Goal: Complete application form: Complete application form

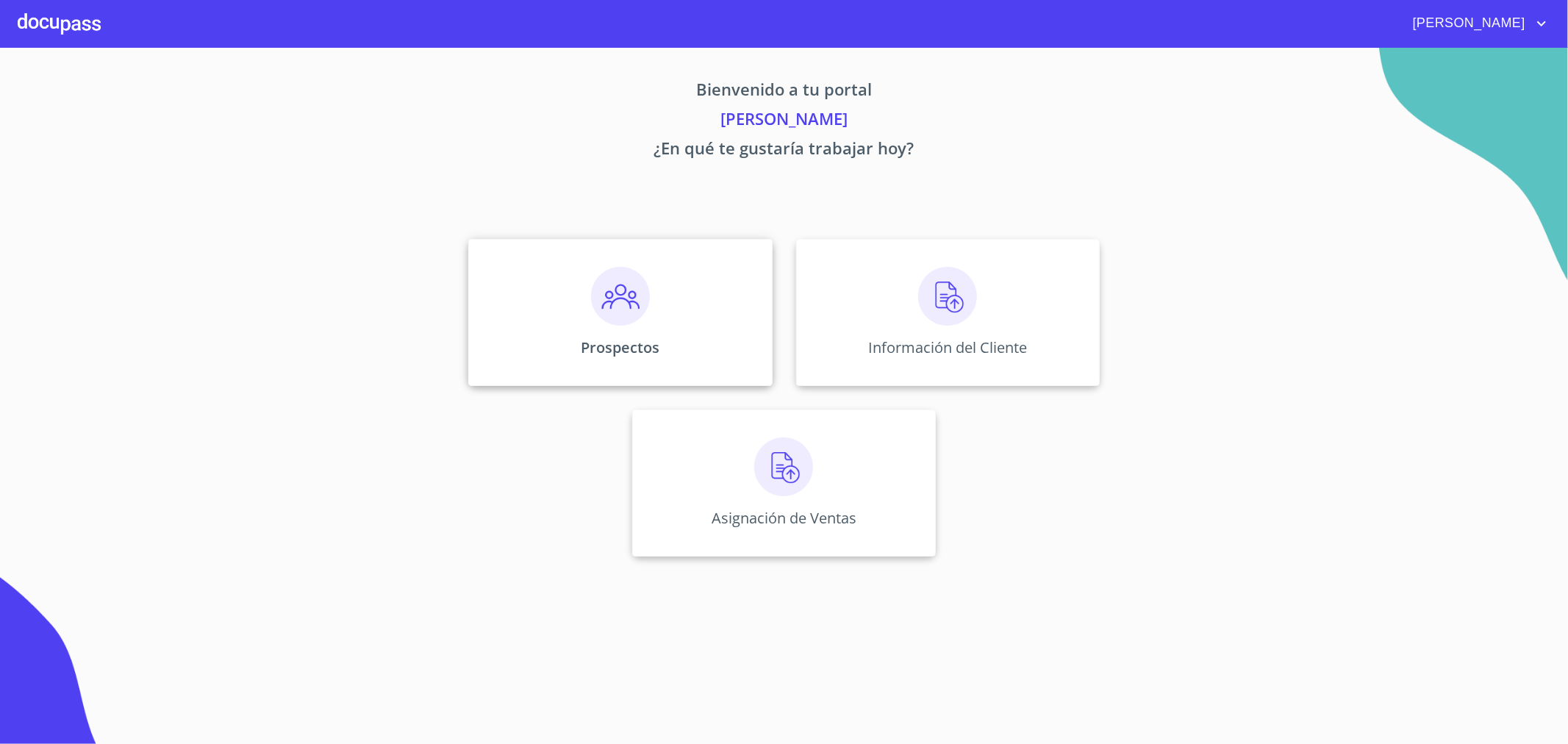
click at [635, 304] on img at bounding box center [620, 296] width 59 height 59
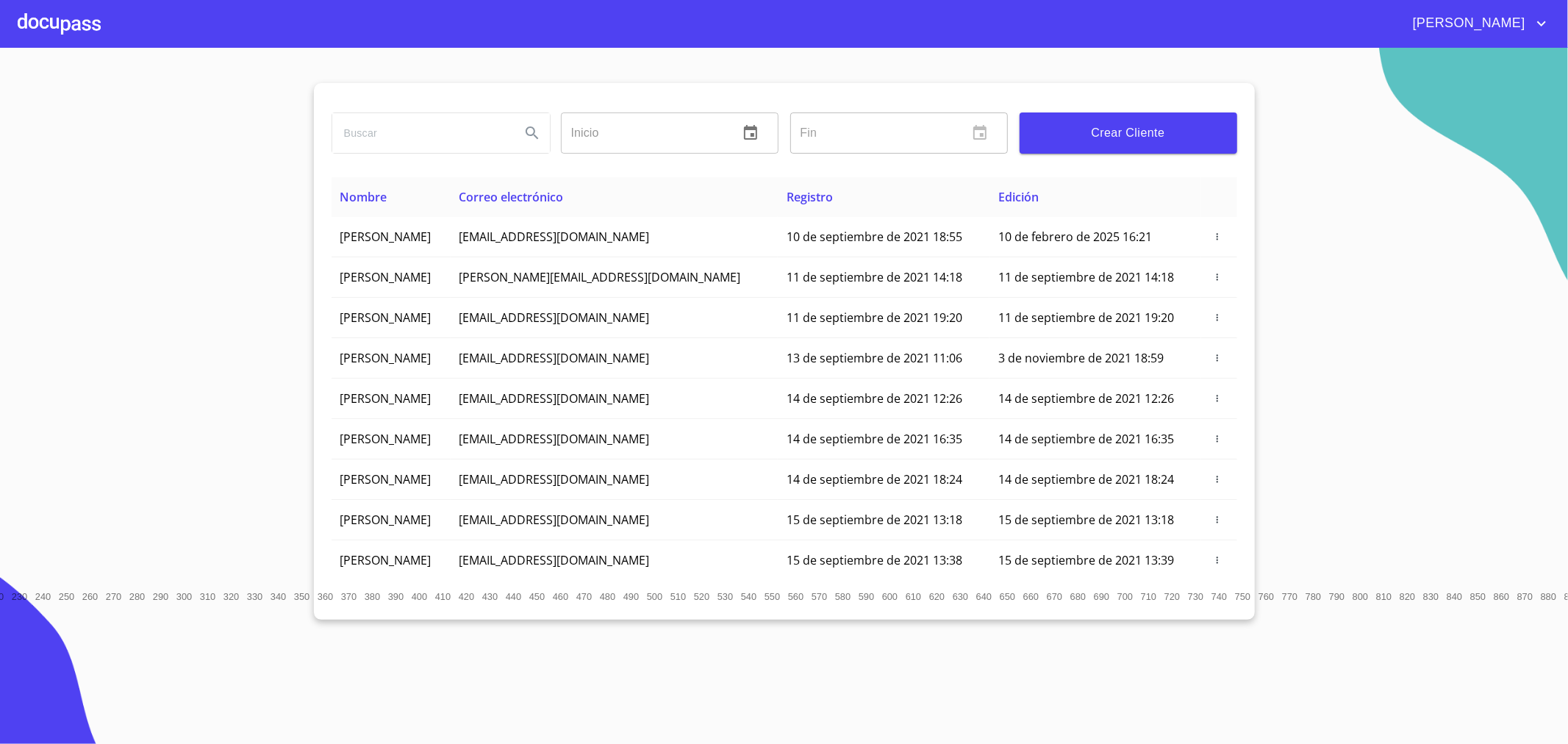
click at [1128, 127] on span "Crear Cliente" at bounding box center [1128, 133] width 194 height 20
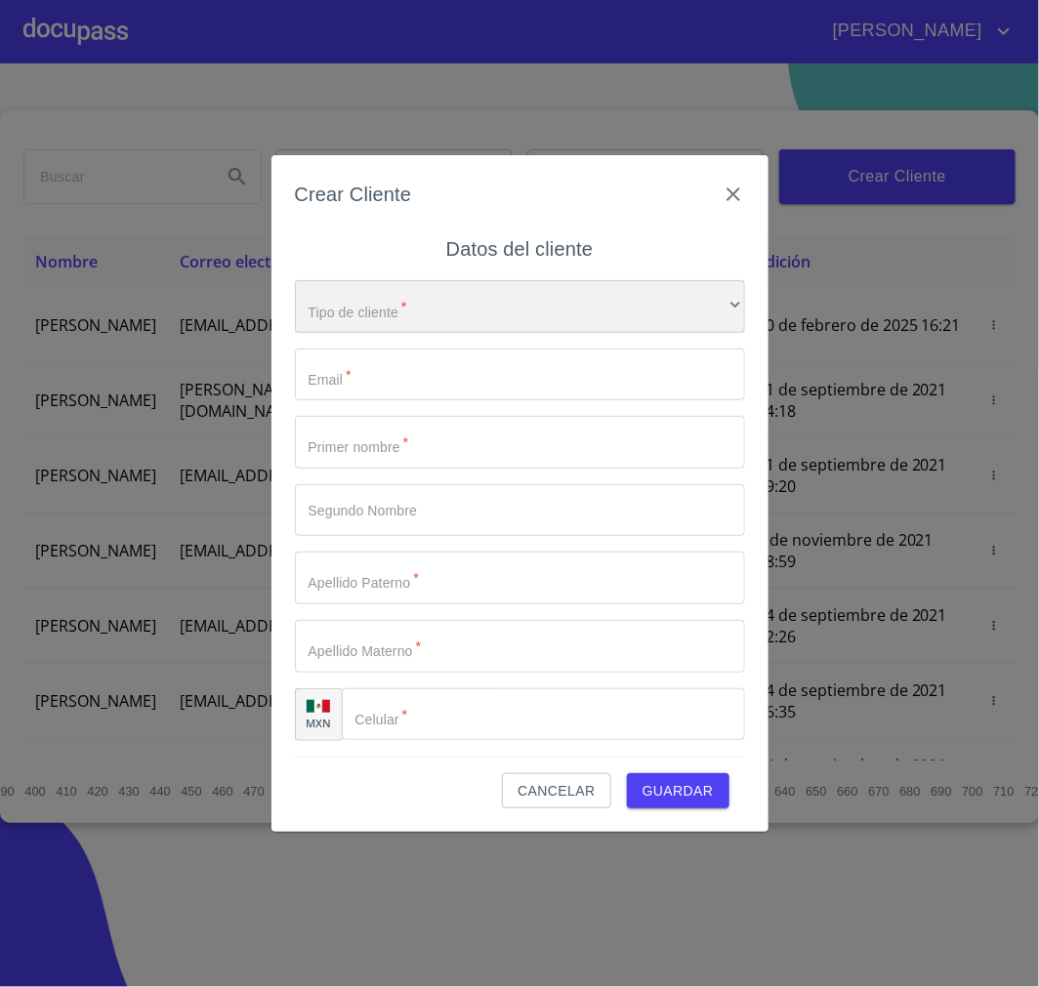
click at [547, 317] on div "​" at bounding box center [520, 306] width 450 height 53
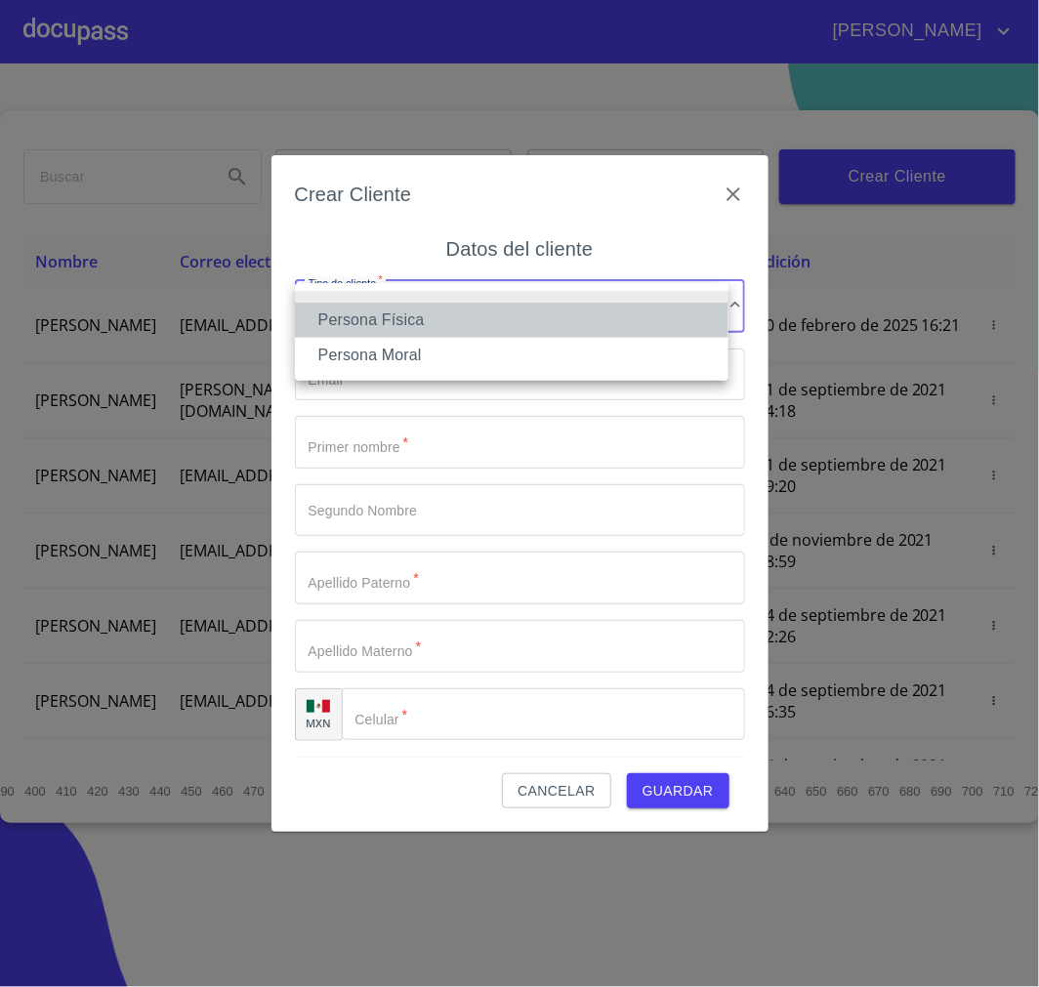
click at [506, 328] on li "Persona Física" at bounding box center [512, 320] width 434 height 35
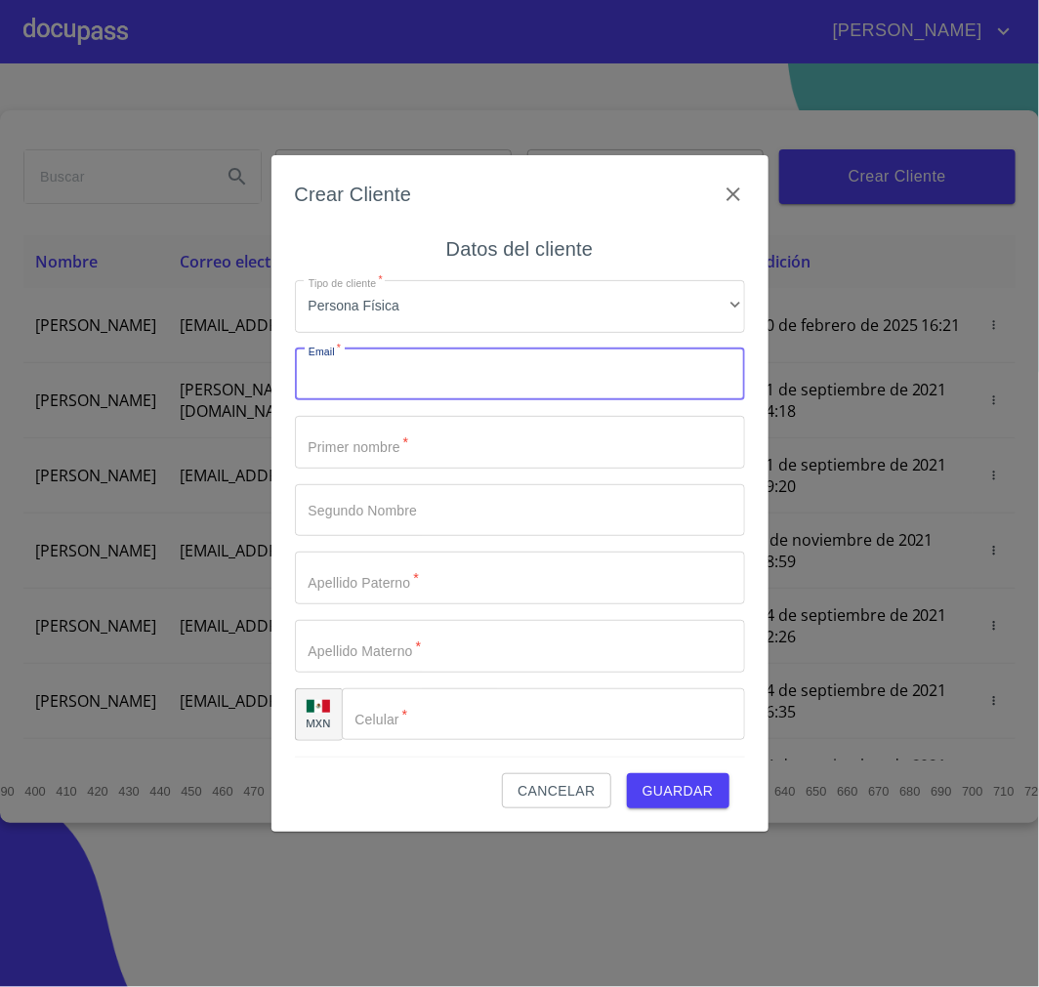
click at [562, 393] on input "Tipo de cliente   *" at bounding box center [520, 375] width 450 height 53
click at [447, 381] on input "Tipo de cliente   *" at bounding box center [520, 375] width 450 height 53
paste input "[EMAIL_ADDRESS][DOMAIN_NAME]"
type input "[EMAIL_ADDRESS][DOMAIN_NAME]"
click at [447, 459] on input "Tipo de cliente   *" at bounding box center [520, 442] width 450 height 53
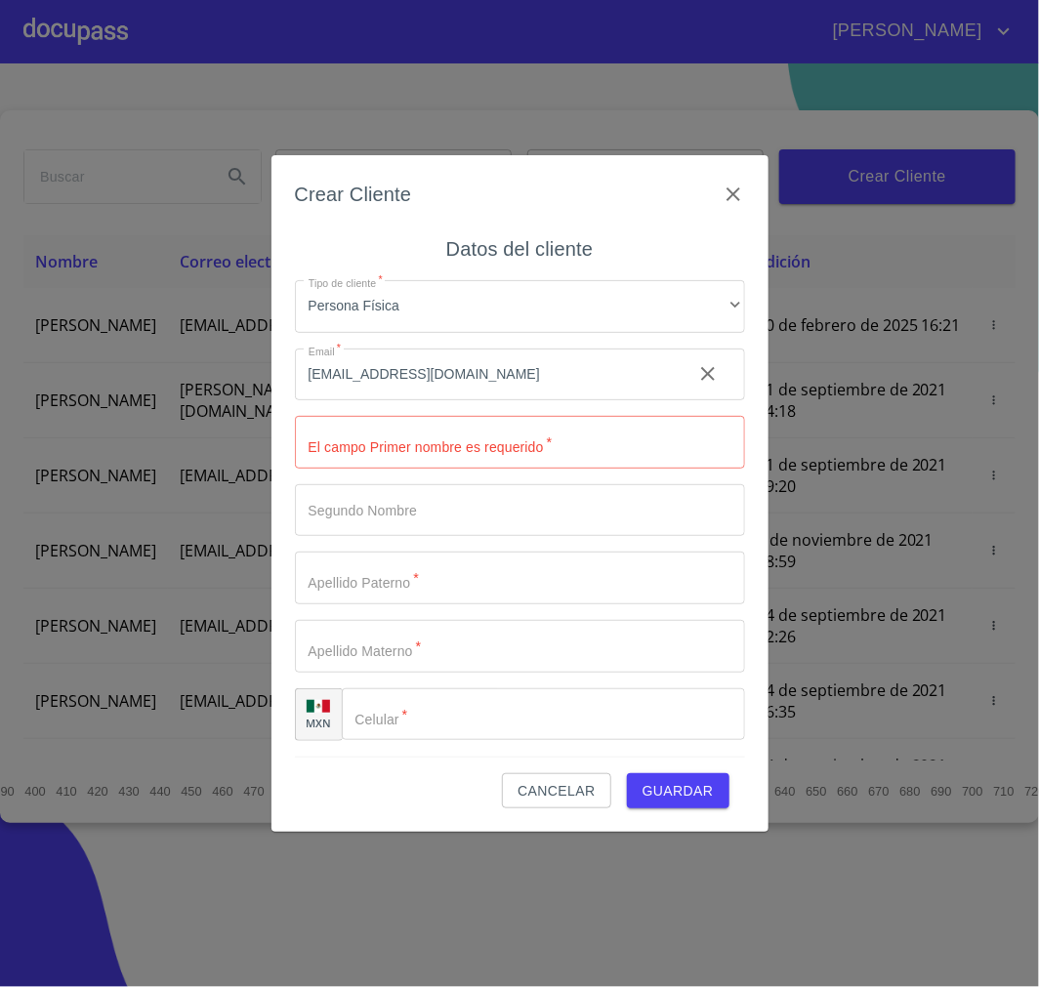
click at [469, 454] on input "Tipo de cliente   *" at bounding box center [520, 442] width 450 height 53
click at [470, 469] on input "Tipo de cliente   *" at bounding box center [520, 442] width 450 height 53
click at [475, 446] on input "Tipo de cliente   *" at bounding box center [520, 442] width 450 height 53
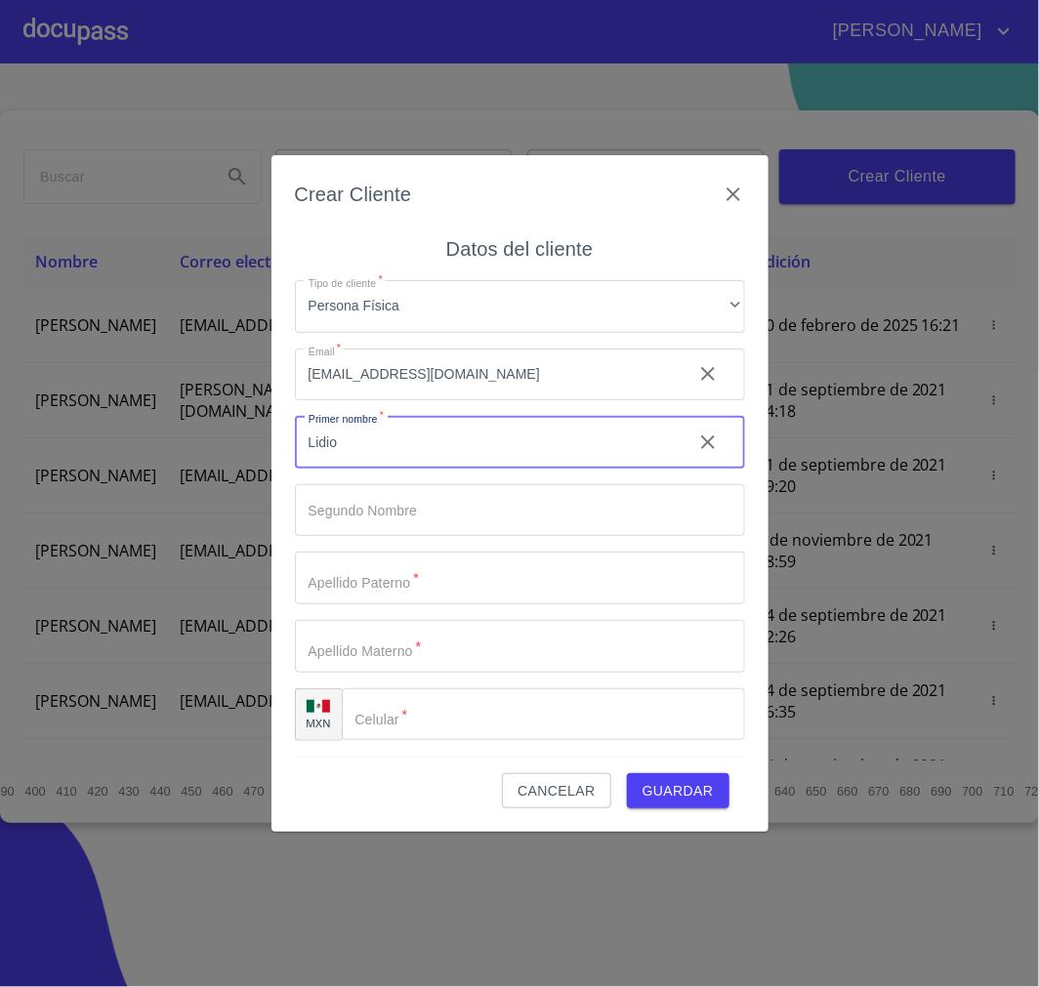
click at [475, 446] on input "Lidio" at bounding box center [486, 442] width 382 height 53
type input "Lidia"
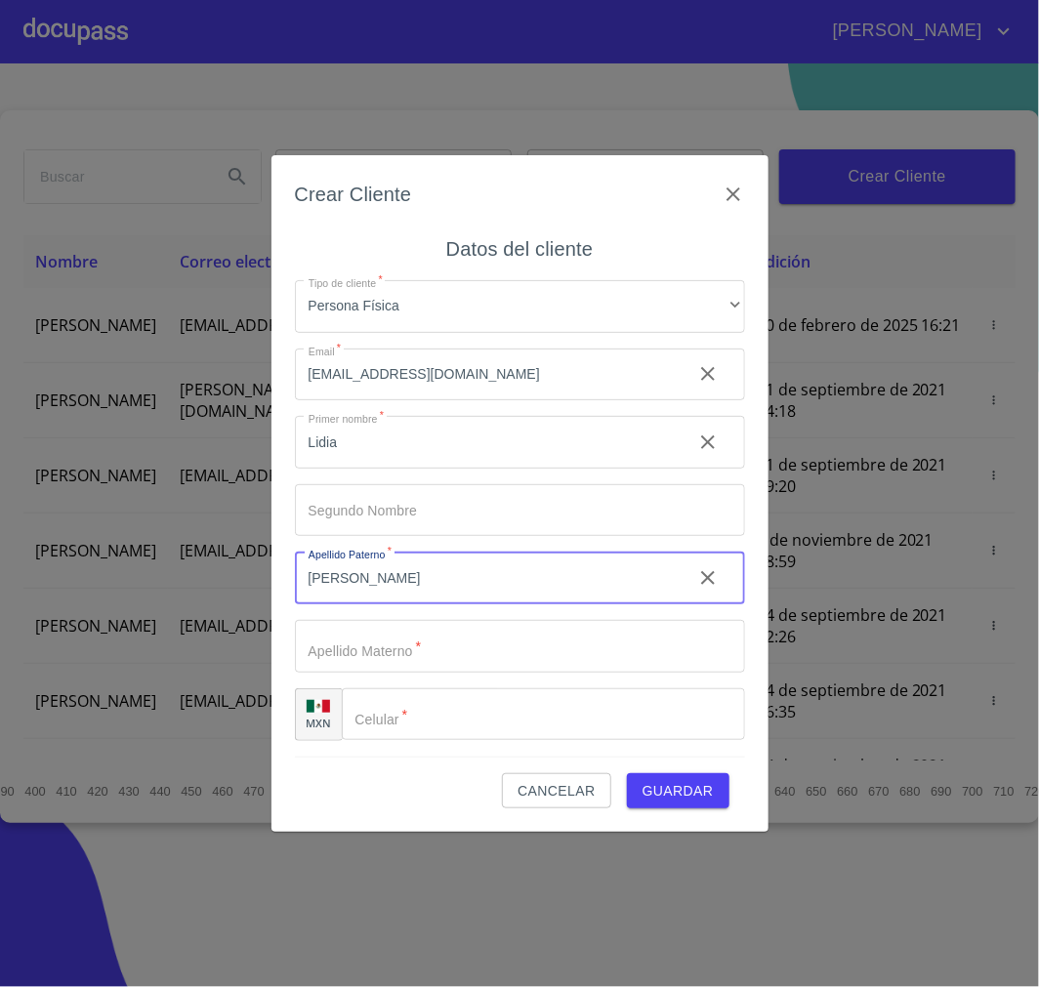
type input "[PERSON_NAME]"
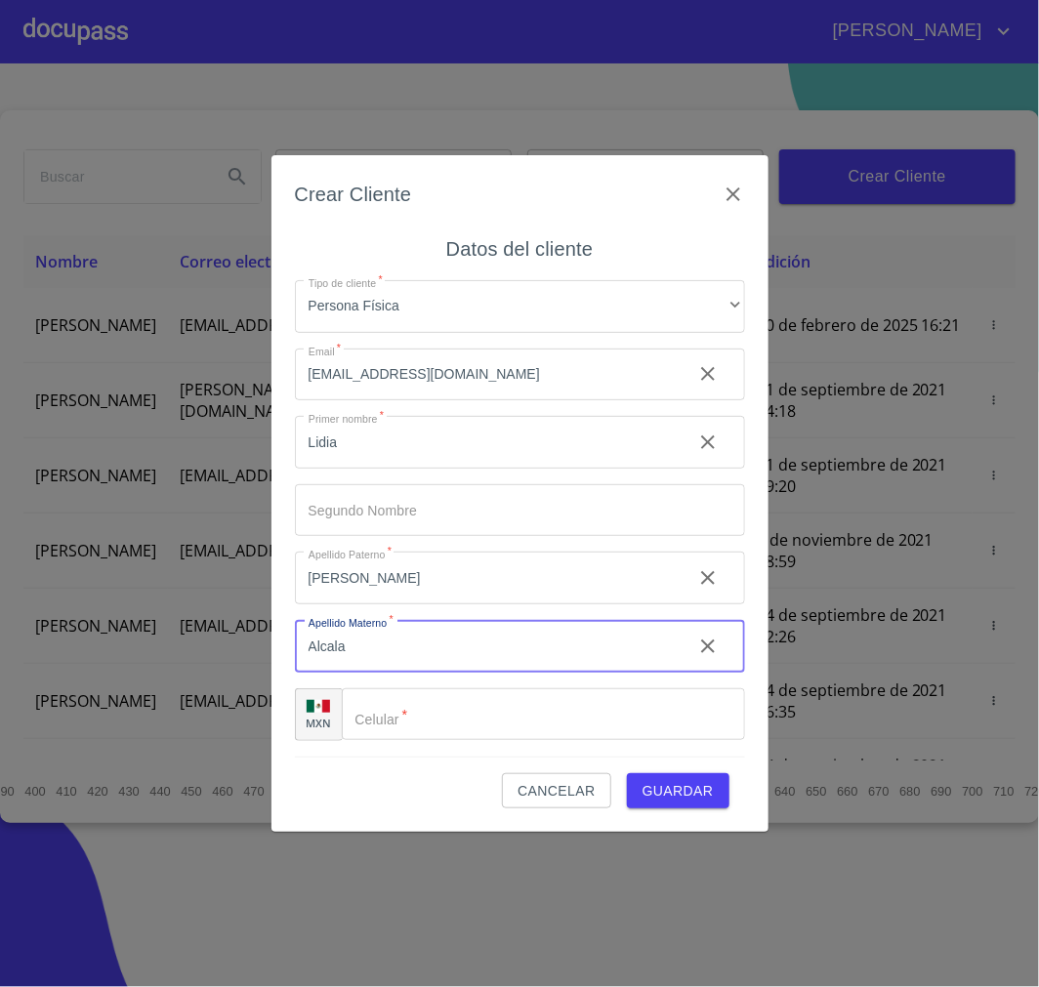
type input "Alcala"
click at [587, 716] on input "Tipo de cliente   *" at bounding box center [543, 714] width 403 height 53
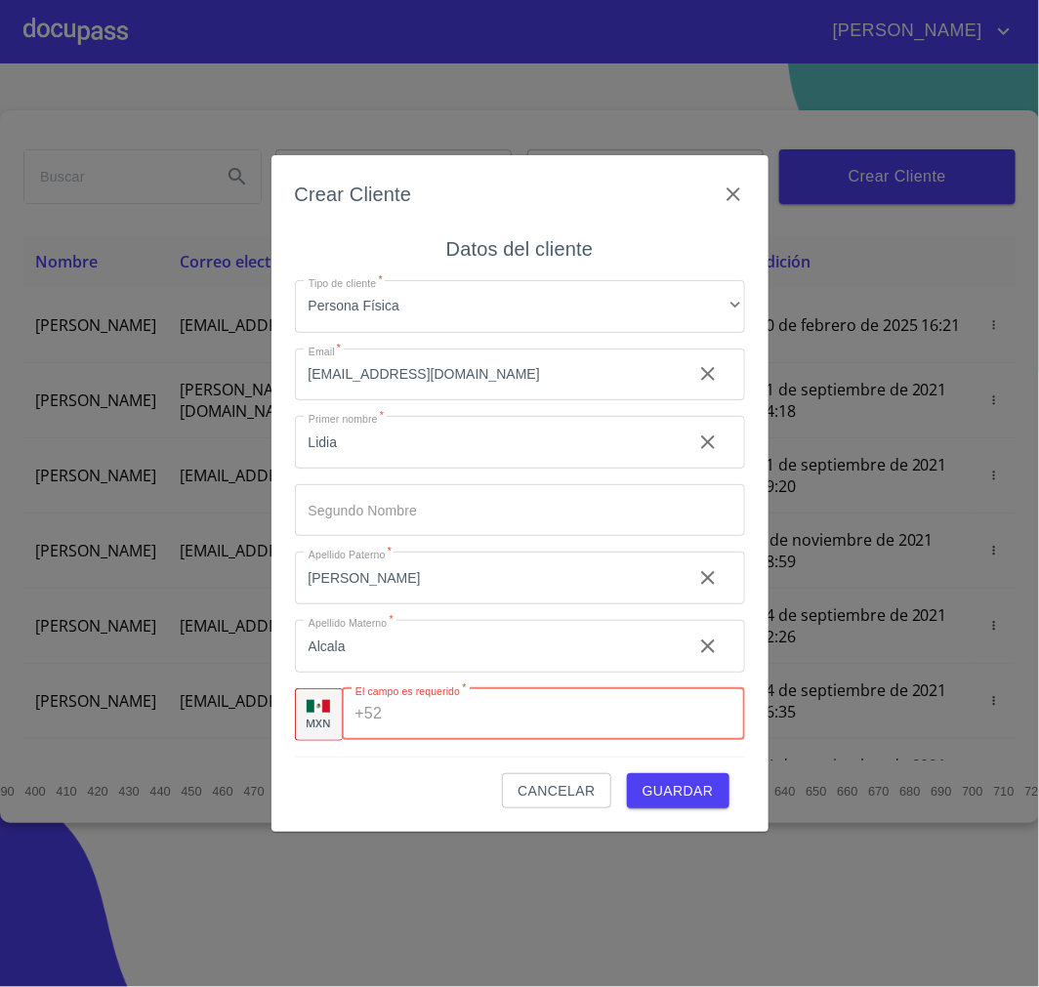
click at [630, 713] on input "Tipo de cliente   *" at bounding box center [567, 714] width 354 height 53
paste input "[PHONE_NUMBER]"
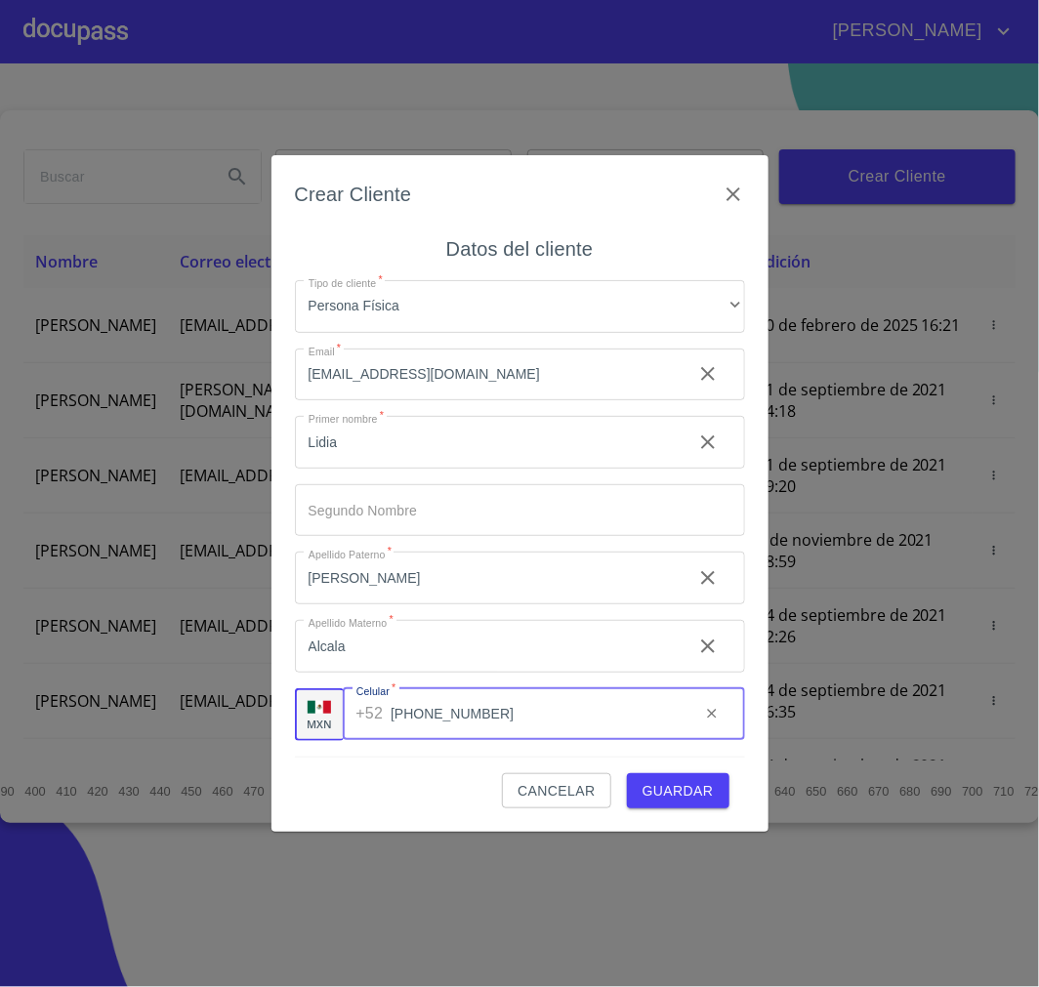
click at [568, 726] on input "[PHONE_NUMBER]" at bounding box center [537, 714] width 293 height 53
type input "3"
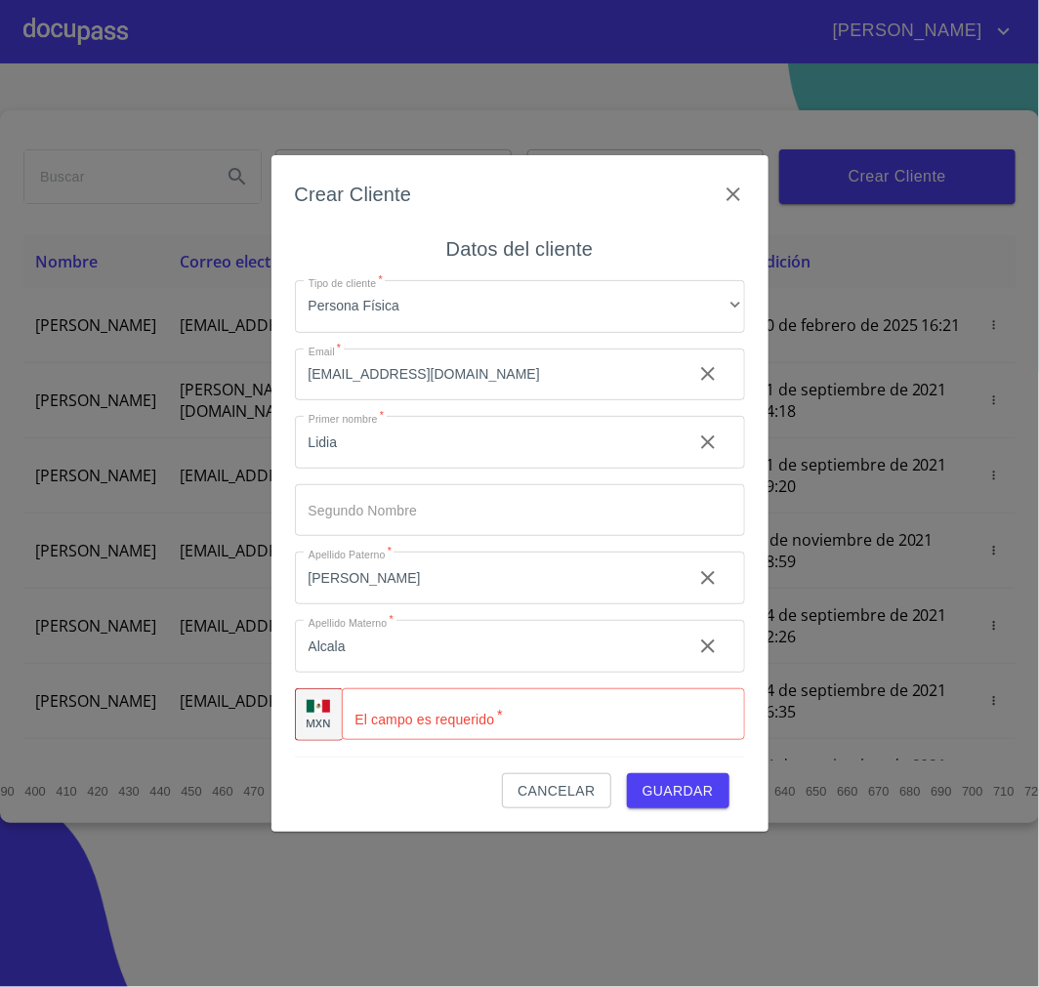
click at [576, 719] on input "Tipo de cliente   *" at bounding box center [543, 714] width 403 height 53
paste input "[PHONE_NUMBER]"
type input "[PHONE_NUMBER]"
click at [570, 469] on input "Alcala" at bounding box center [486, 442] width 382 height 53
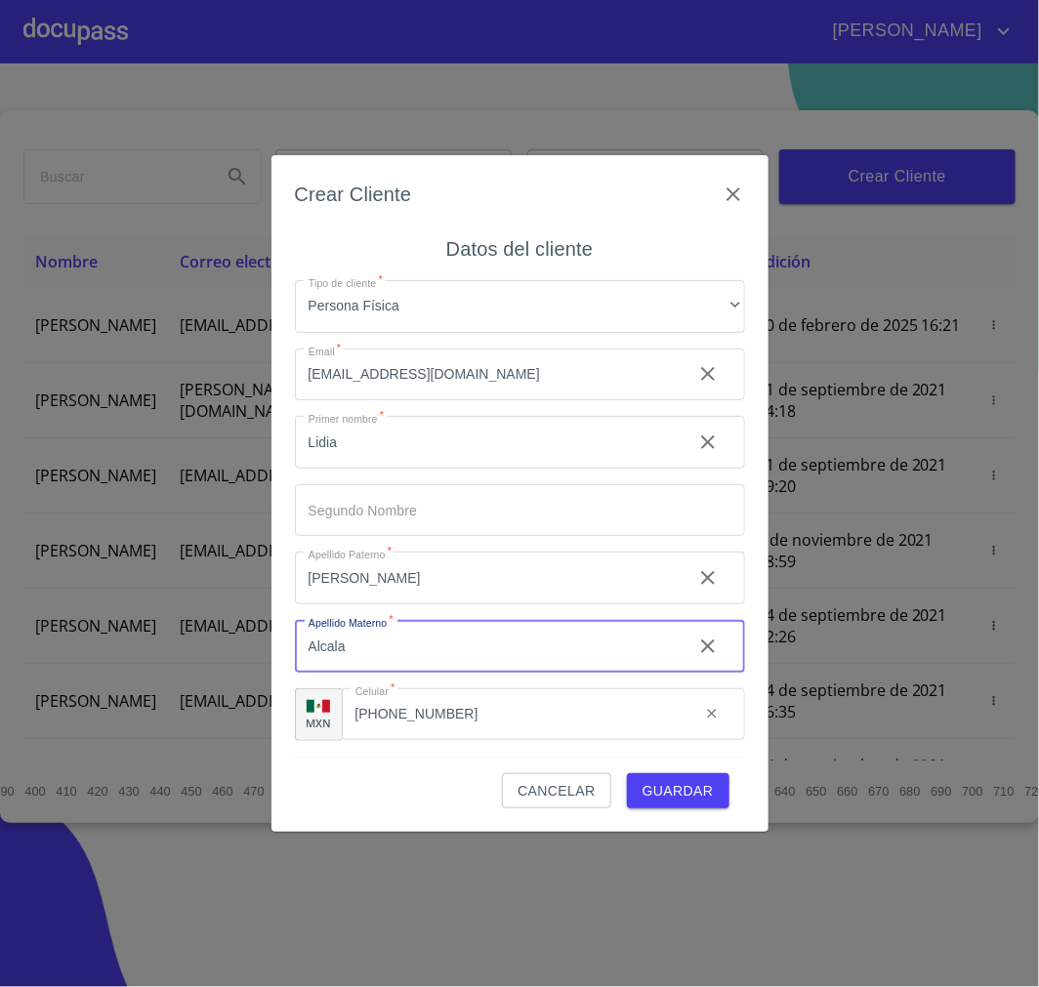
click at [587, 717] on input "[PHONE_NUMBER]" at bounding box center [513, 714] width 343 height 53
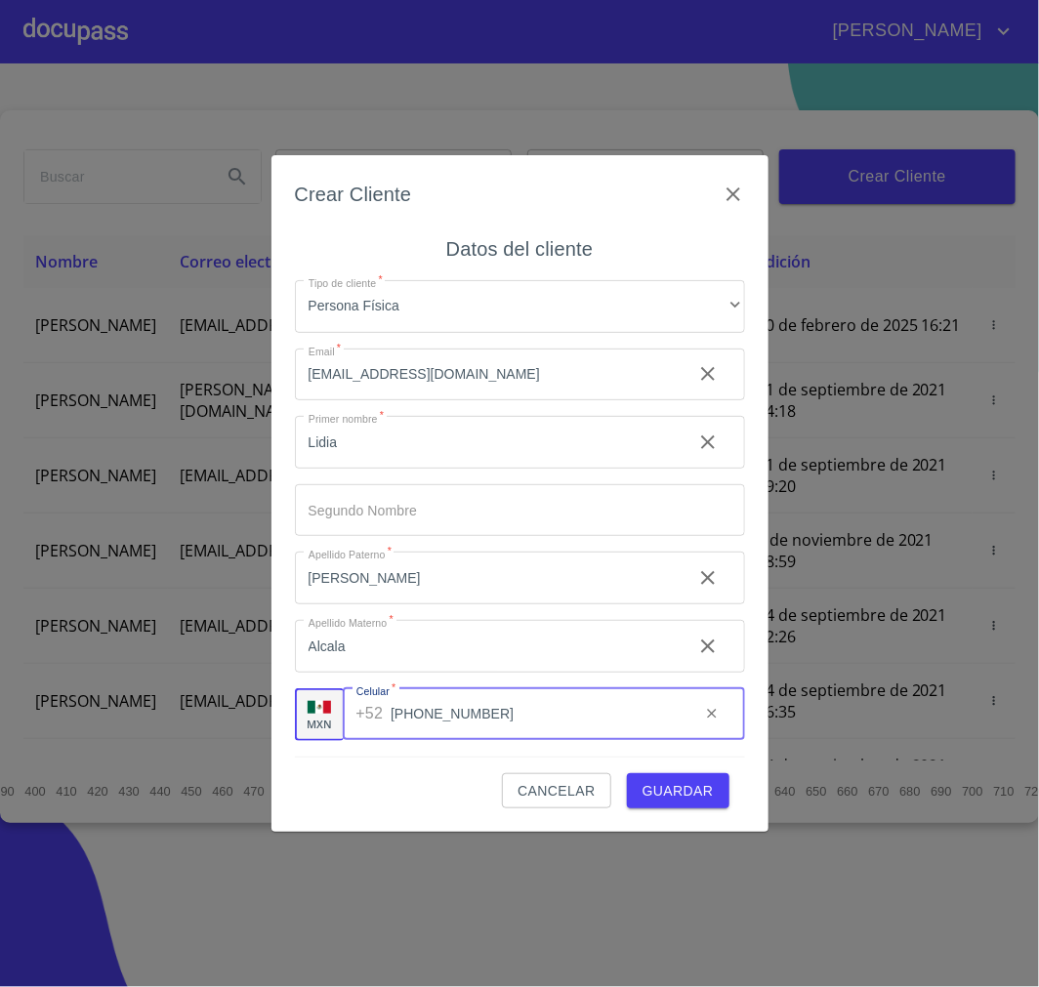
click at [682, 794] on span "Guardar" at bounding box center [678, 791] width 71 height 24
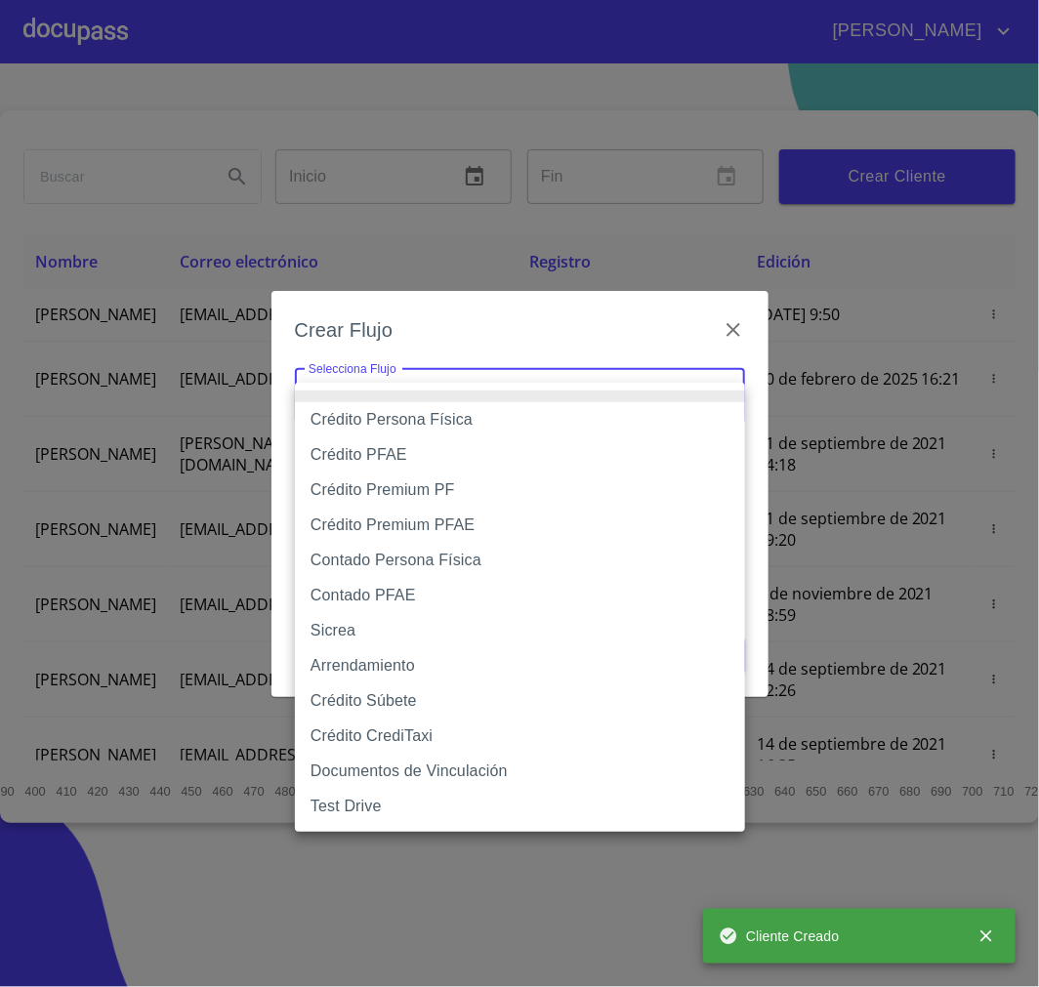
click at [699, 395] on body "[PERSON_NAME] ​ Fin ​ Crear Cliente Nombre Correo electrónico Registro Edición …" at bounding box center [519, 493] width 1039 height 987
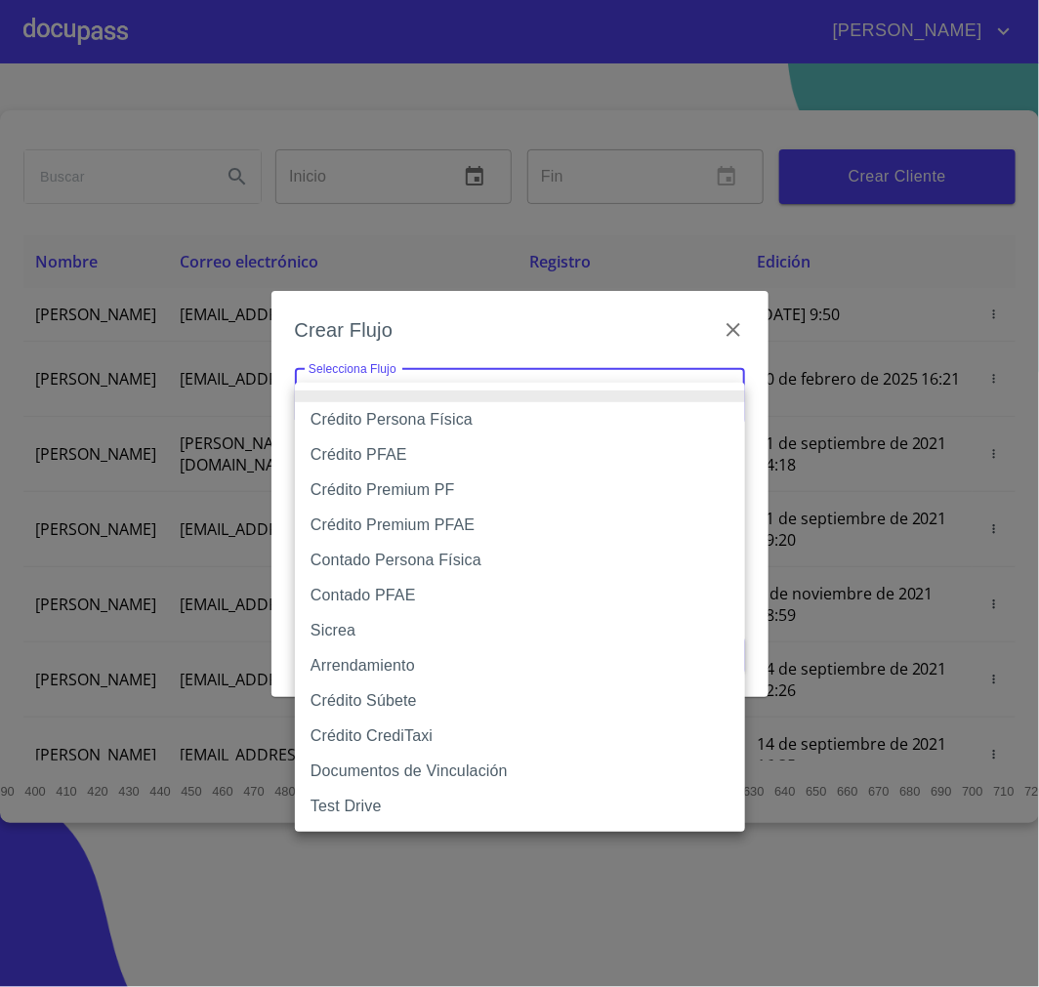
click at [518, 427] on li "Crédito Persona Física" at bounding box center [520, 419] width 450 height 35
type input "6009fb3c7d1714eb8809aa97"
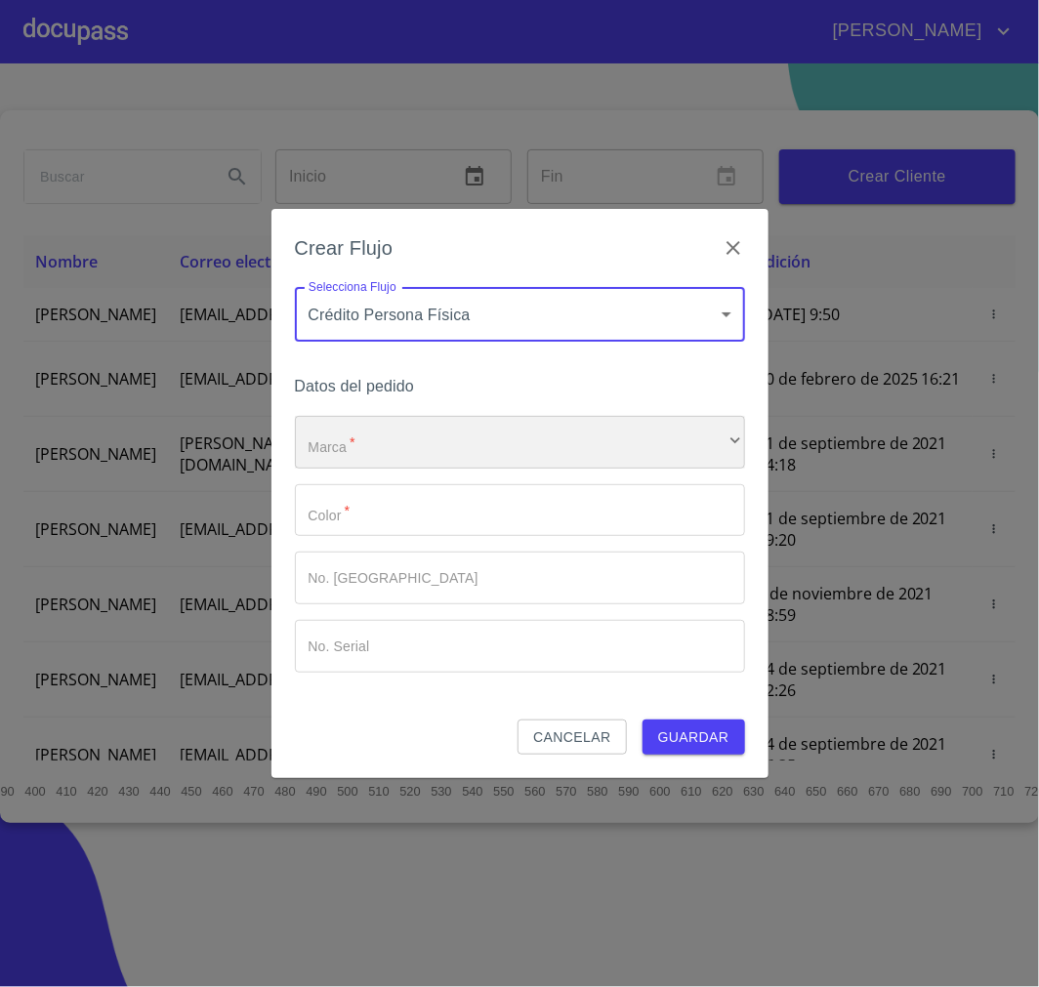
click at [490, 460] on div "​" at bounding box center [520, 442] width 450 height 53
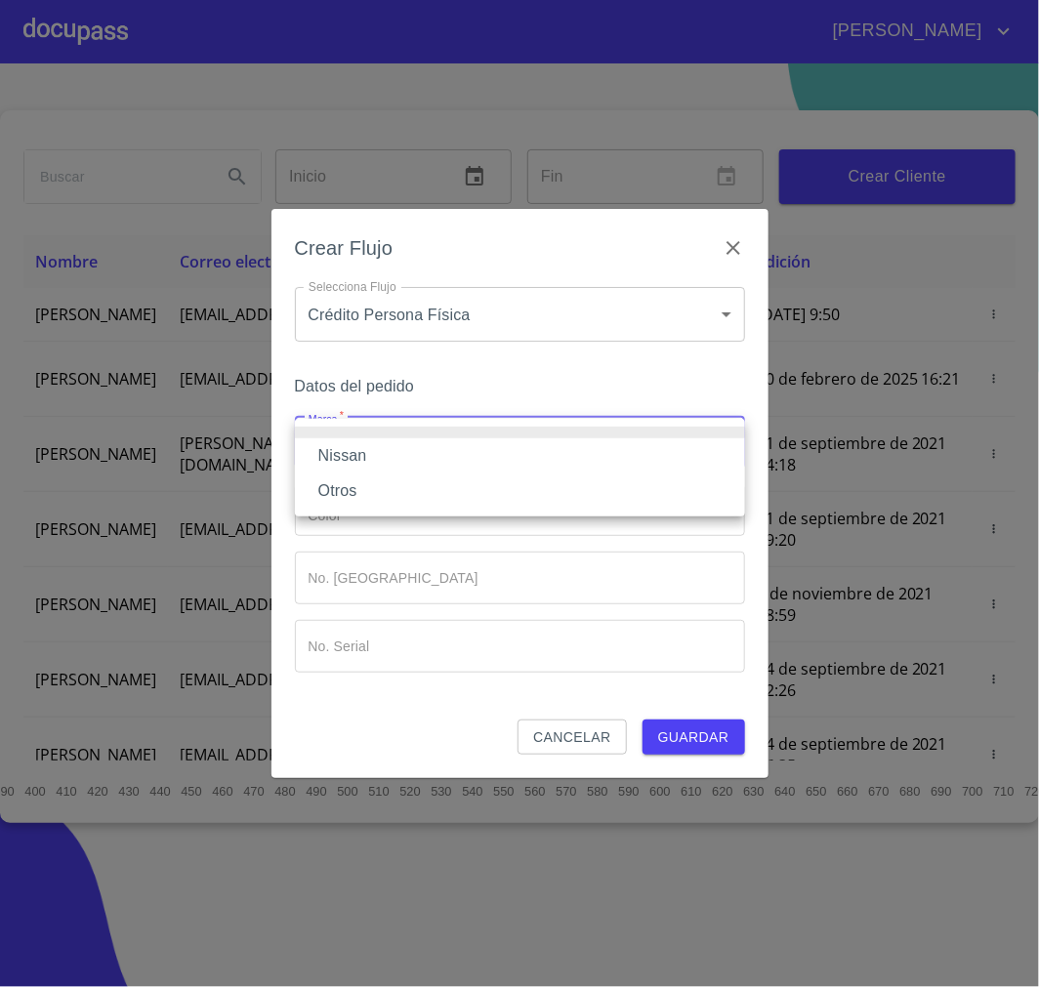
click at [492, 460] on li "Nissan" at bounding box center [520, 455] width 450 height 35
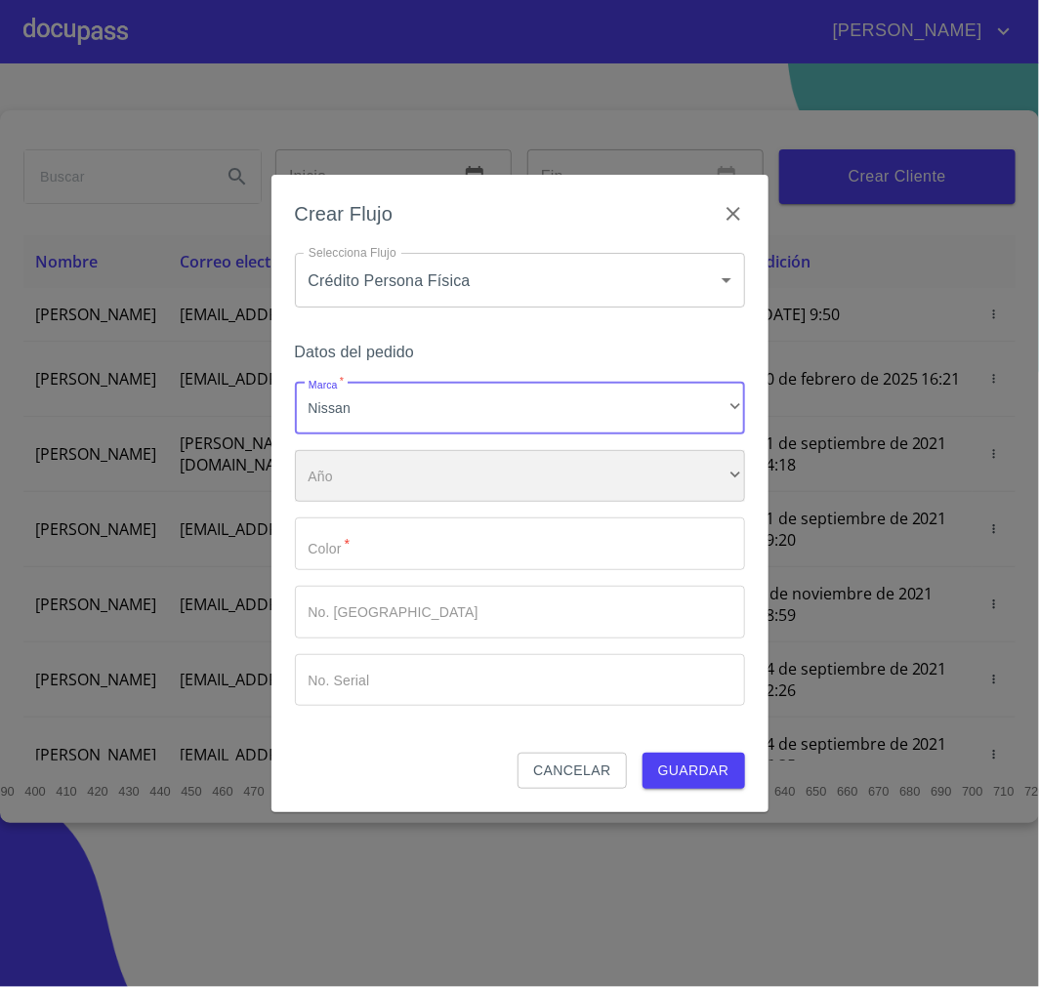
click at [621, 489] on div "​" at bounding box center [520, 476] width 450 height 53
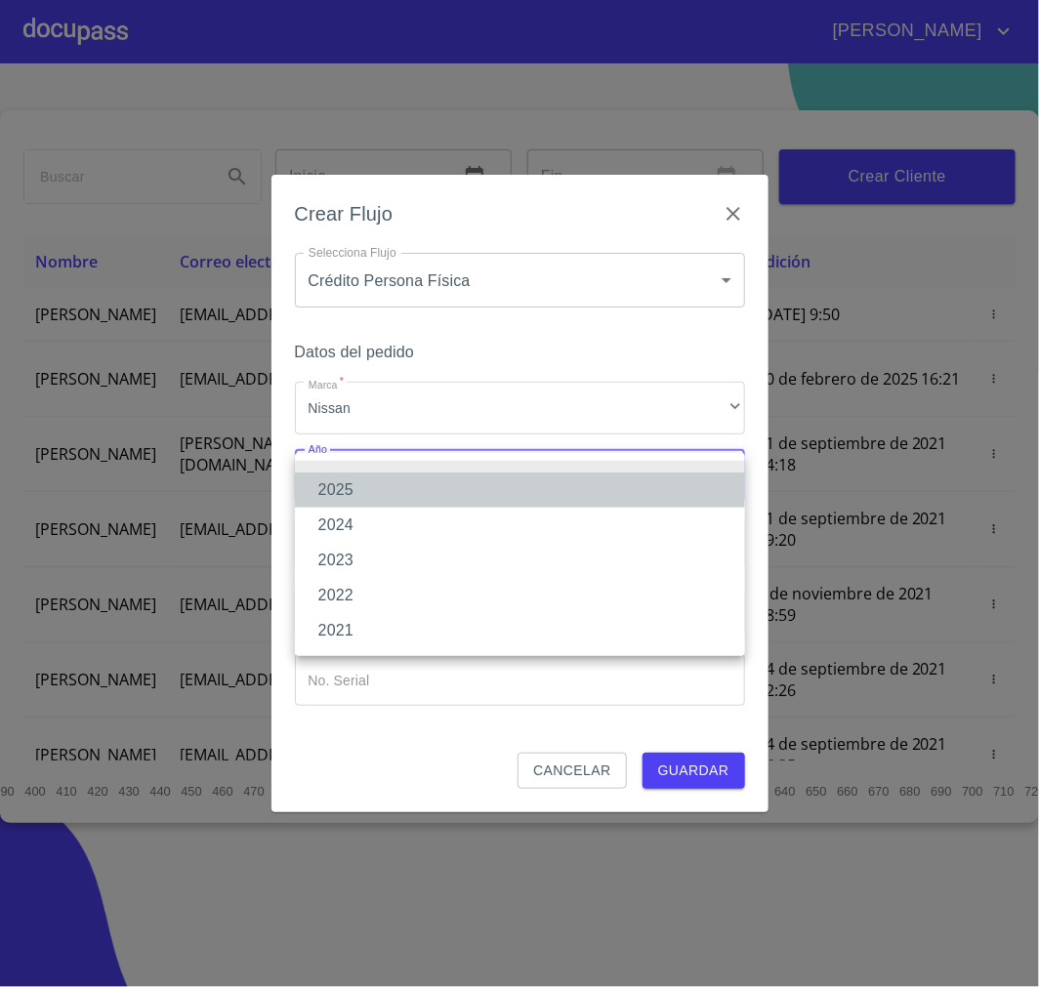
click at [592, 490] on li "2025" at bounding box center [520, 490] width 450 height 35
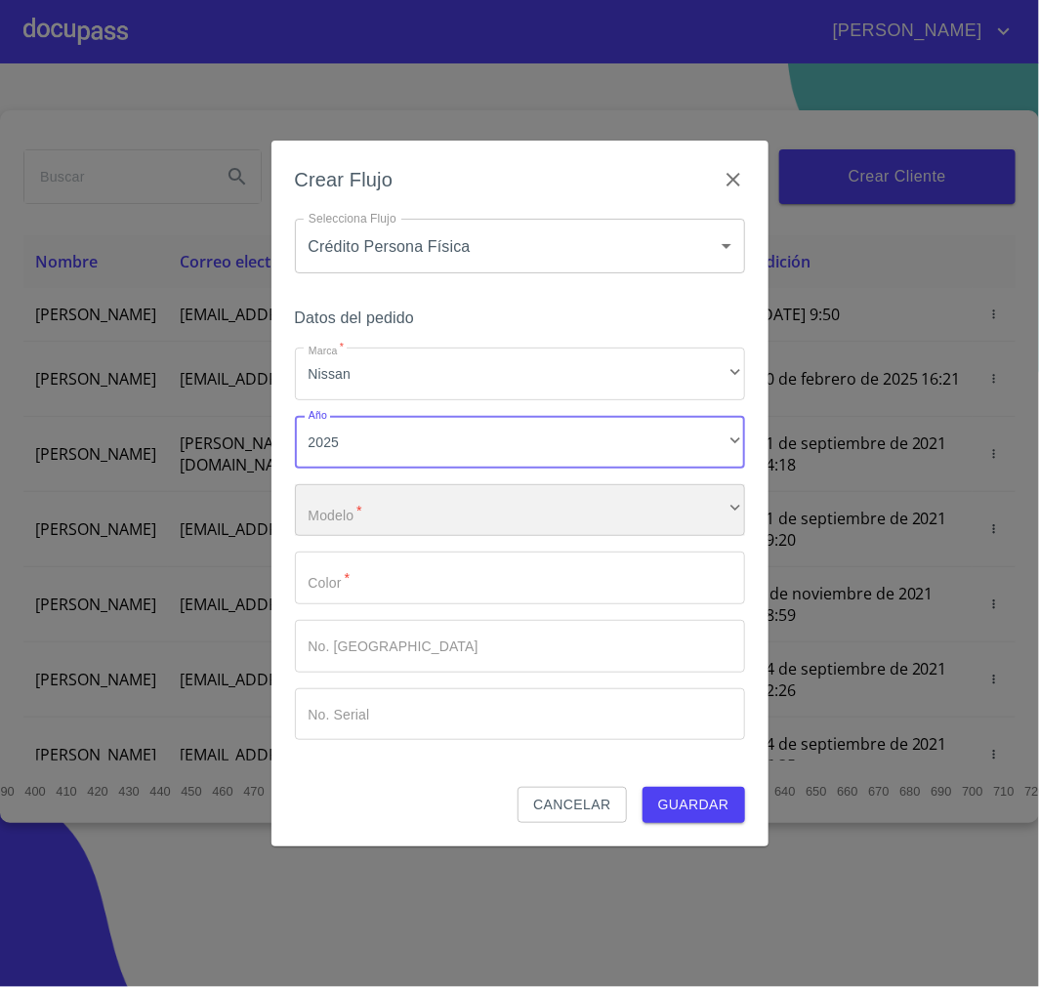
click at [659, 516] on div "​" at bounding box center [520, 510] width 450 height 53
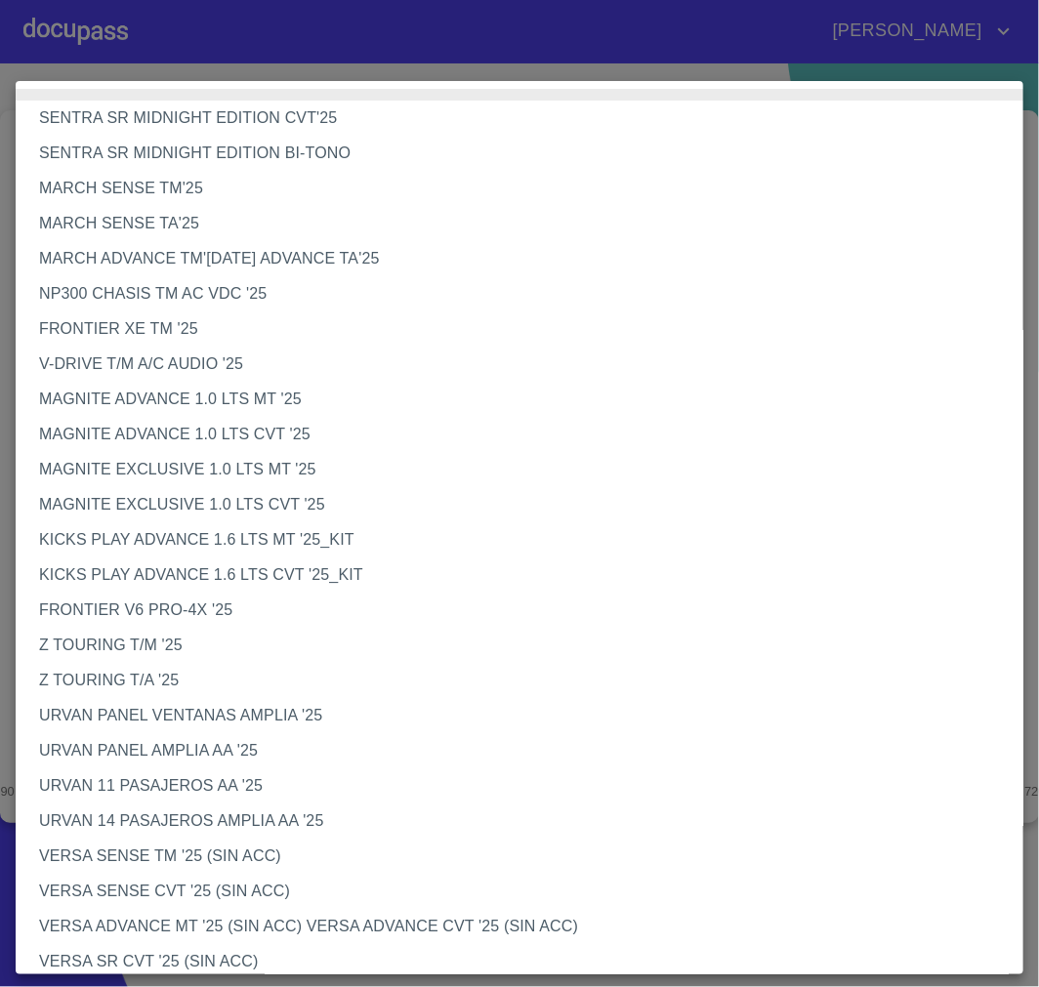
click at [342, 499] on li "MAGNITE EXCLUSIVE 1.0 LTS CVT '25" at bounding box center [528, 504] width 1024 height 35
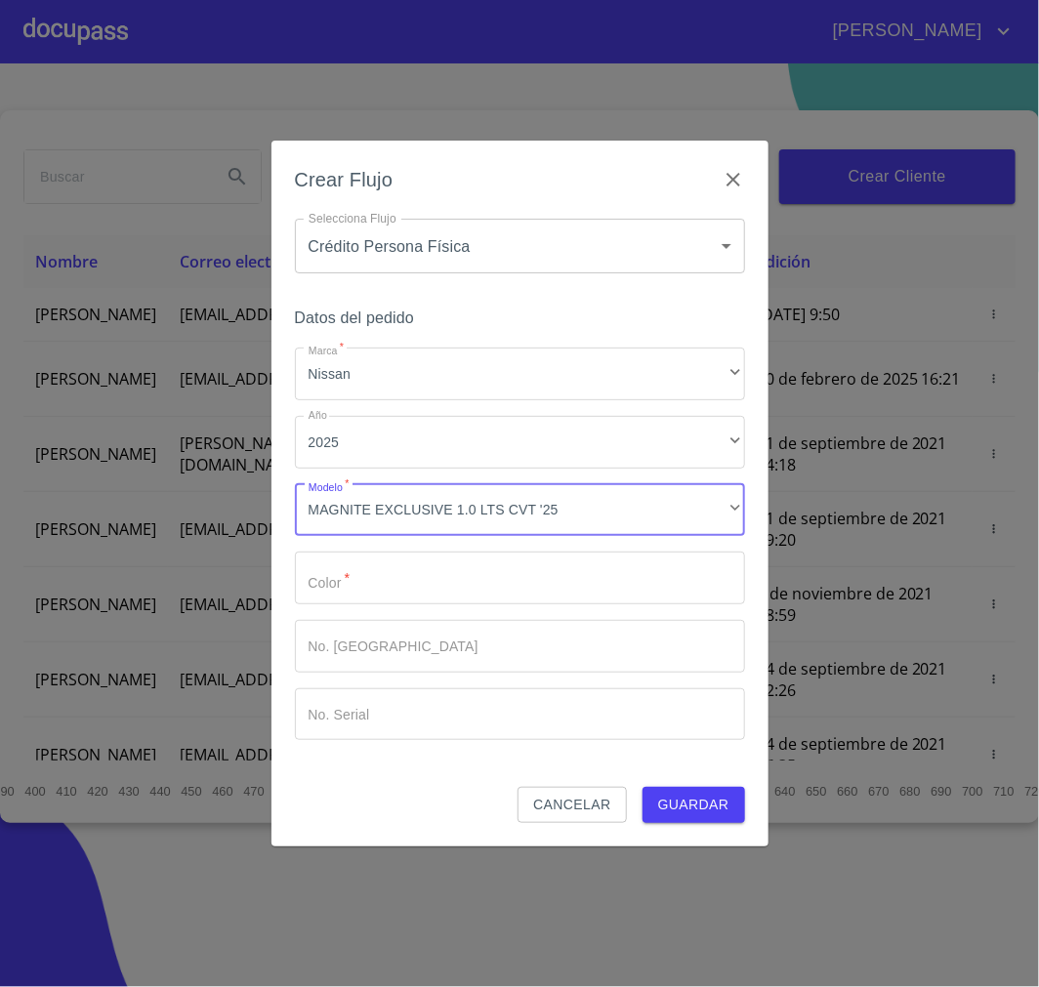
click at [435, 583] on input "Marca   *" at bounding box center [520, 578] width 450 height 53
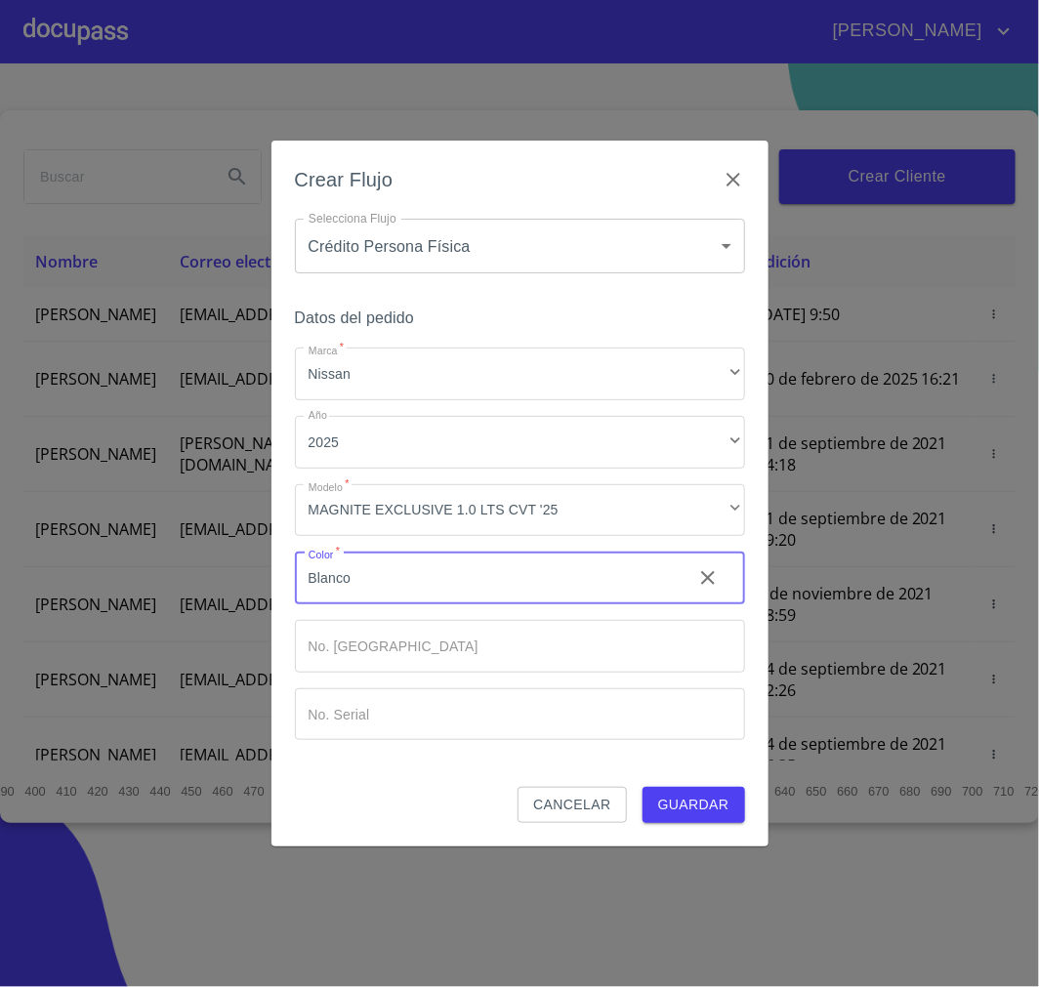
type input "Blanco"
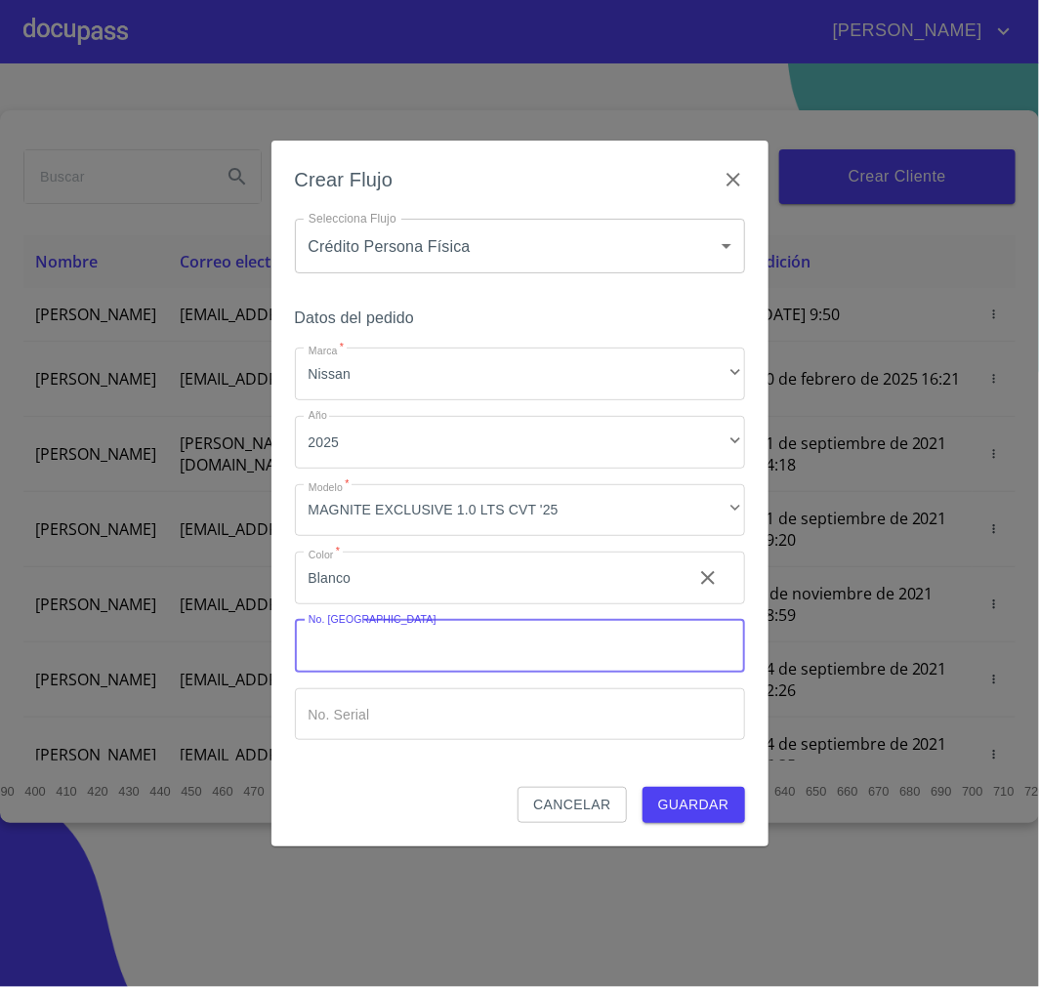
click at [693, 799] on span "Guardar" at bounding box center [693, 805] width 71 height 24
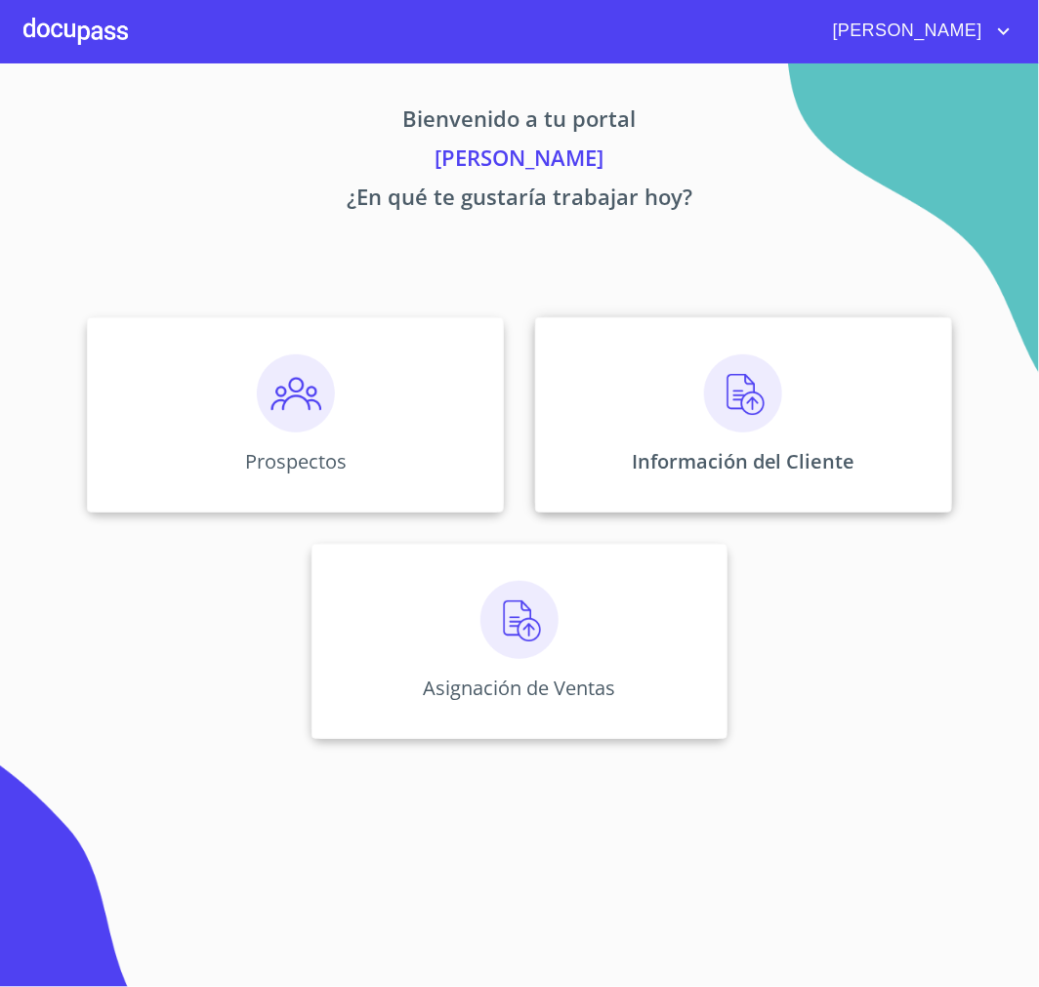
click at [757, 424] on img at bounding box center [743, 393] width 78 height 78
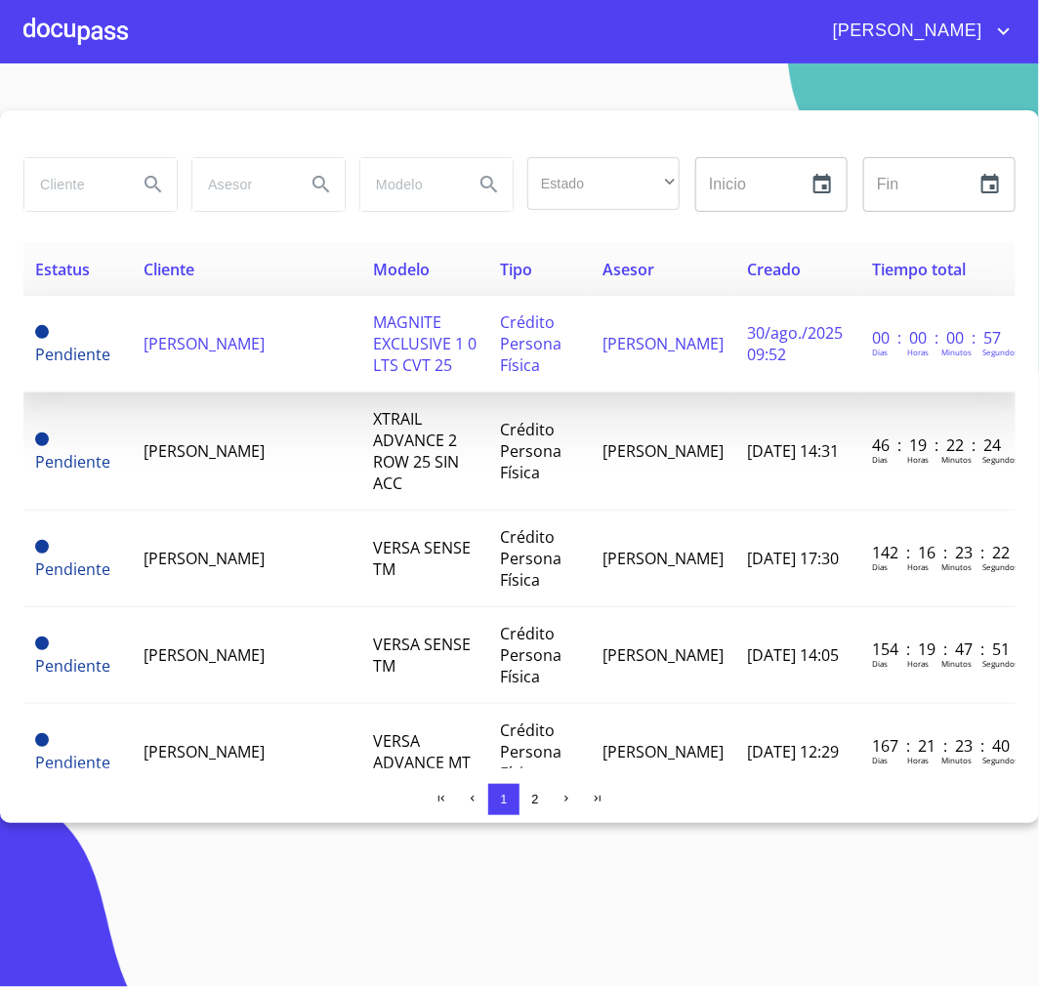
click at [416, 332] on span "MAGNITE EXCLUSIVE 1 0 LTS CVT 25" at bounding box center [425, 344] width 104 height 64
